Goal: Task Accomplishment & Management: Manage account settings

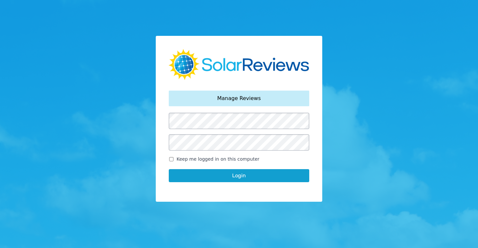
click at [172, 159] on input "Keep me logged in on this computer" at bounding box center [171, 159] width 5 height 4
checkbox input "true"
click at [233, 177] on button "Login" at bounding box center [239, 175] width 141 height 13
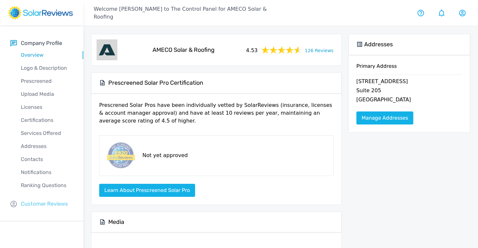
click at [39, 204] on p "Customer Reviews" at bounding box center [44, 204] width 47 height 8
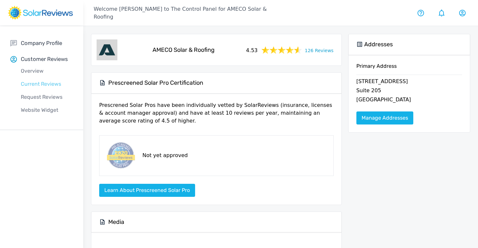
click at [35, 86] on p "Current Reviews" at bounding box center [46, 84] width 73 height 8
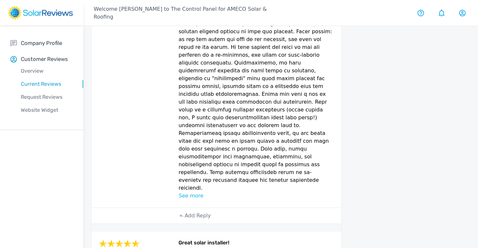
scroll to position [309, 0]
